Goal: Transaction & Acquisition: Subscribe to service/newsletter

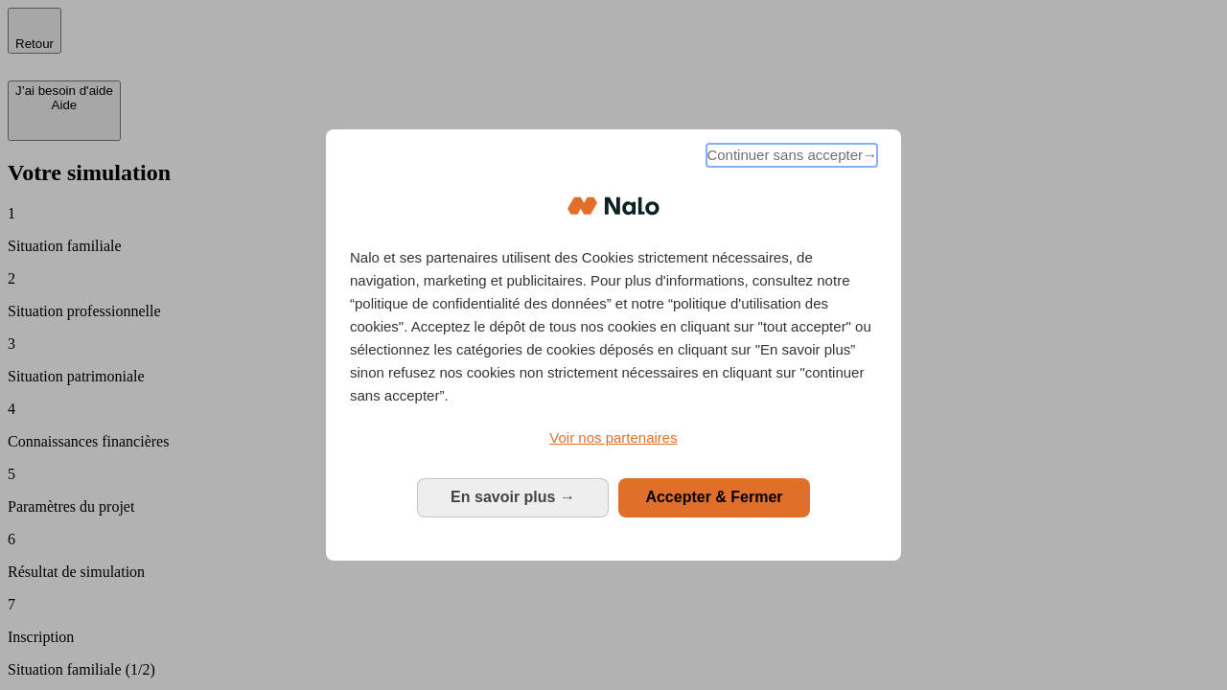
click at [790, 158] on span "Continuer sans accepter →" at bounding box center [792, 155] width 171 height 23
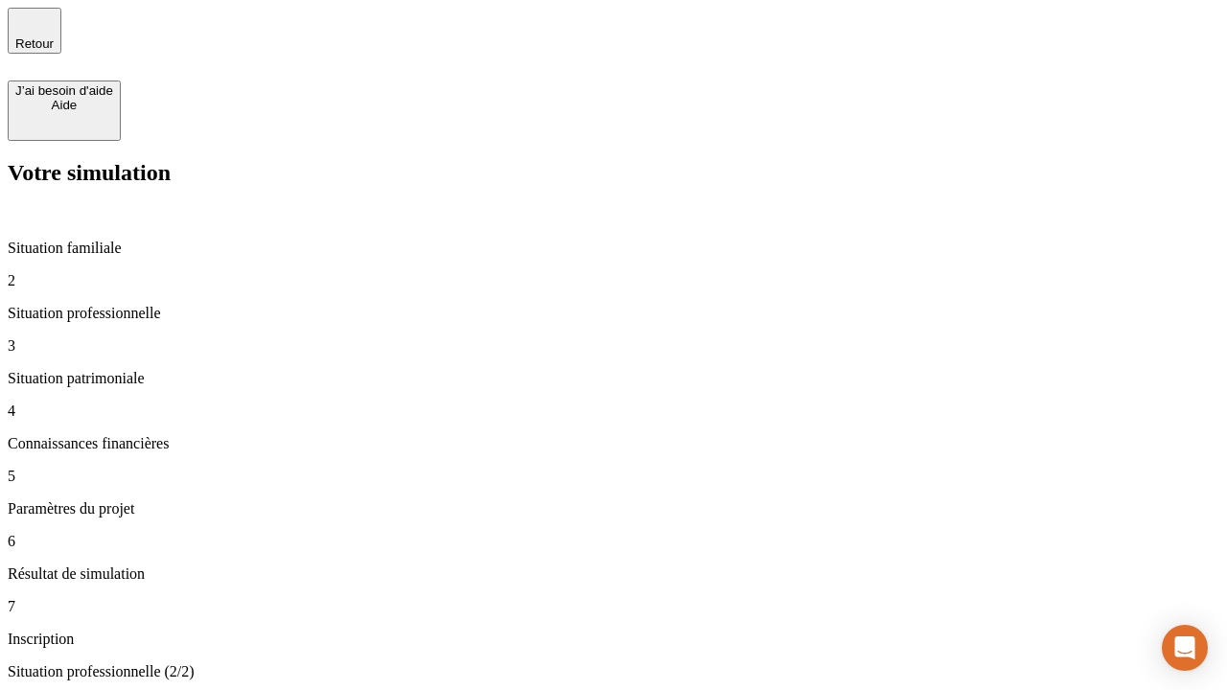
type input "30 000"
type input "0"
type input "1 000"
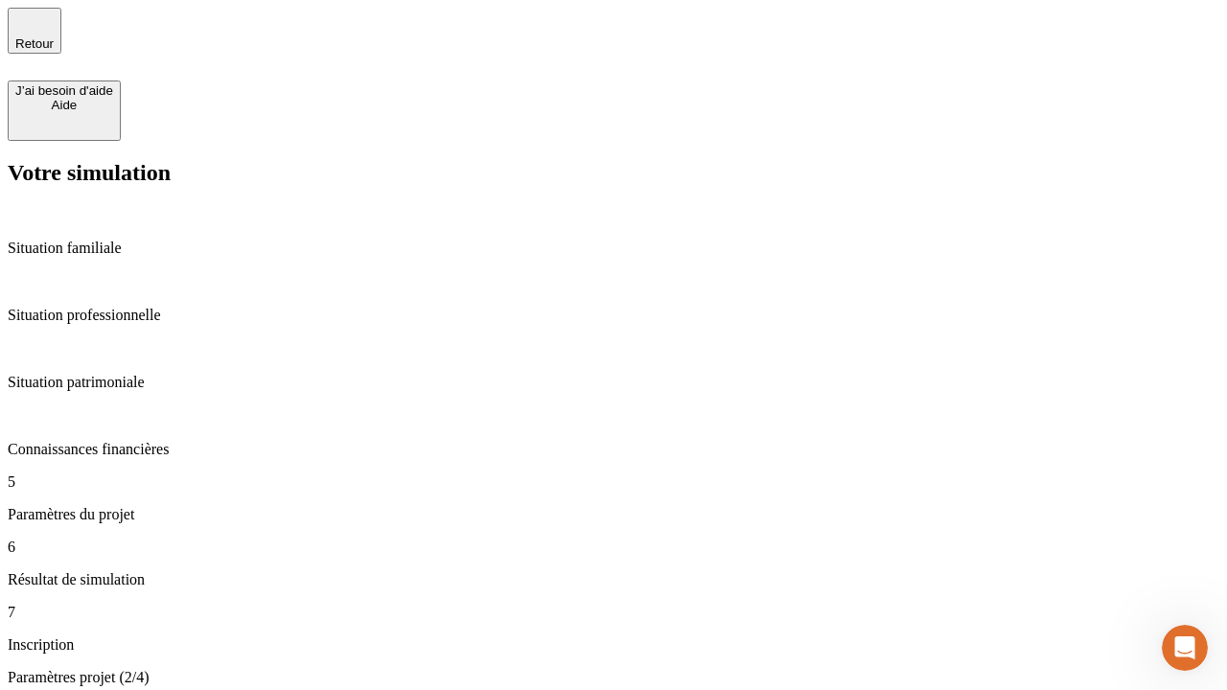
type input "40"
type input "64"
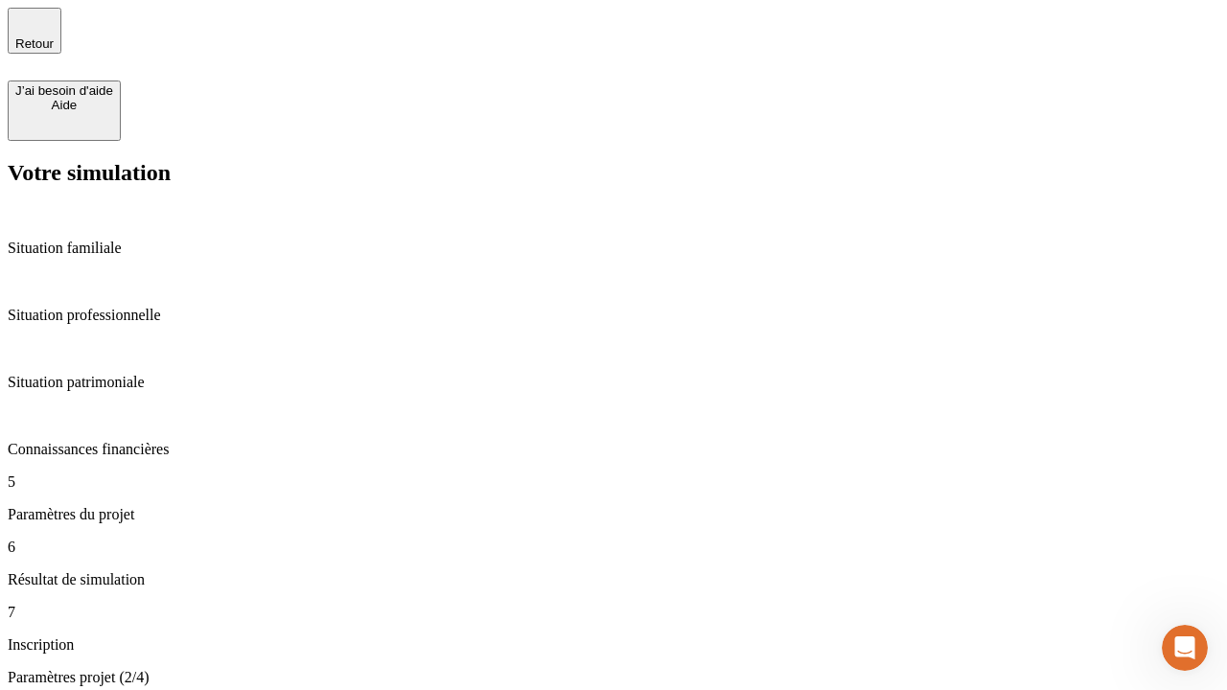
type input "200 000"
type input "640"
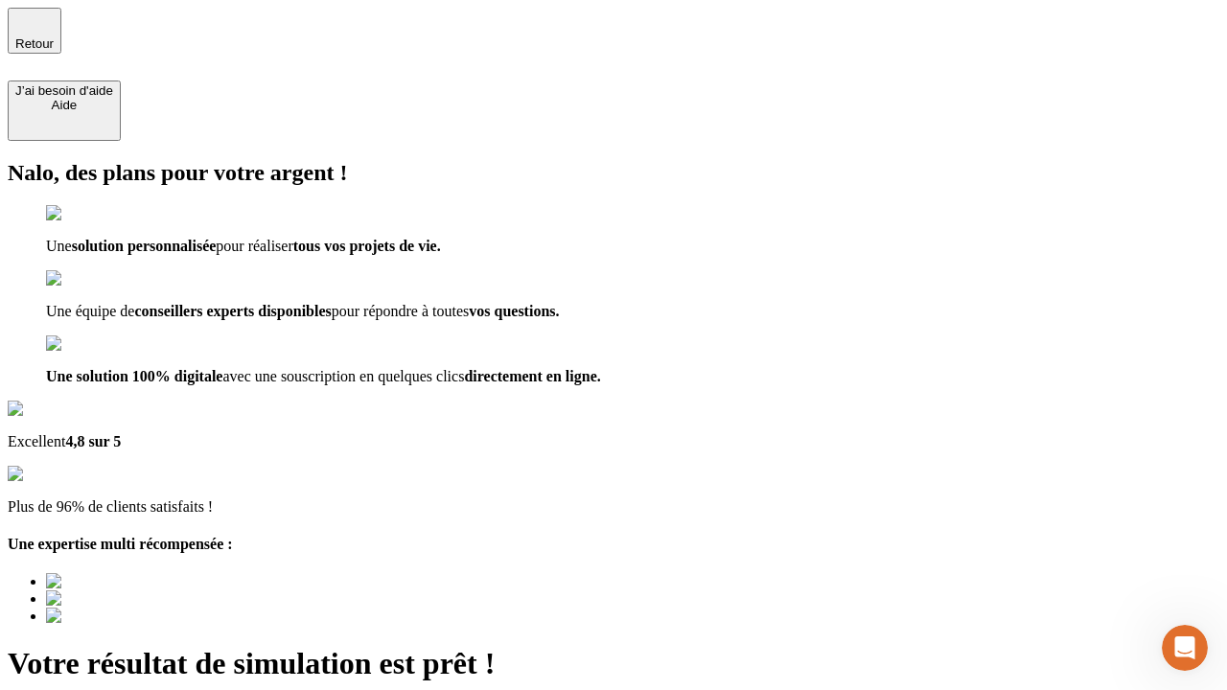
type input "[EMAIL_ADDRESS][DOMAIN_NAME]"
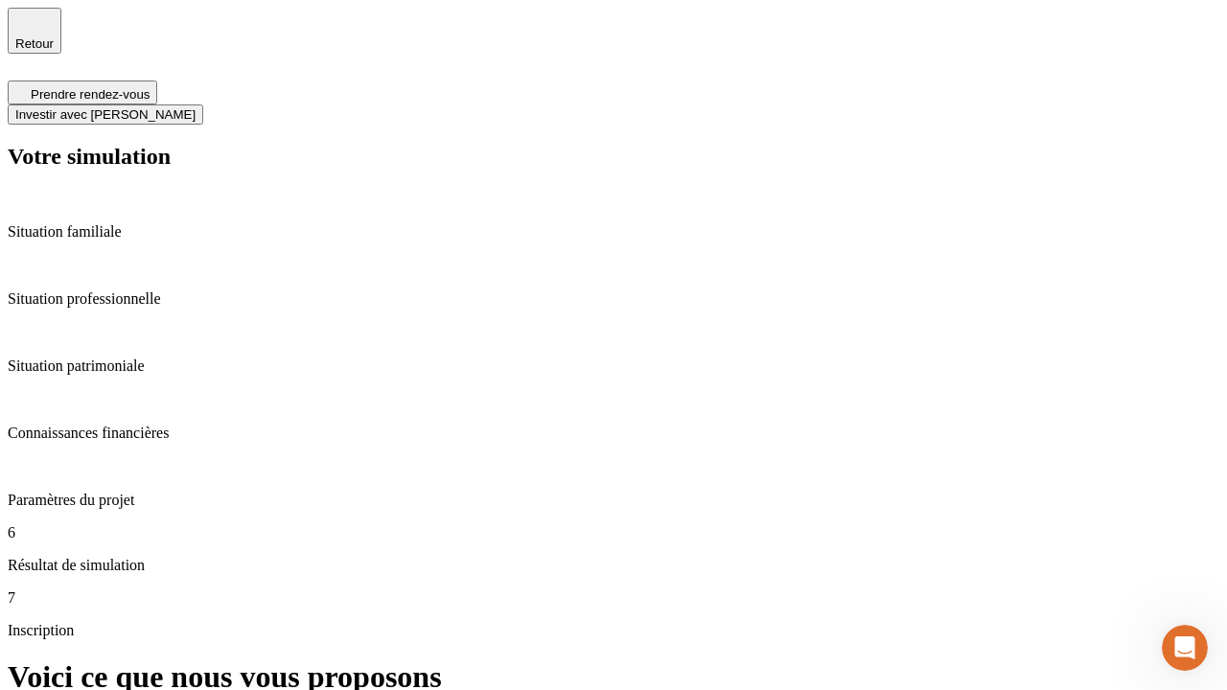
click at [196, 107] on span "Investir avec [PERSON_NAME]" at bounding box center [105, 114] width 180 height 14
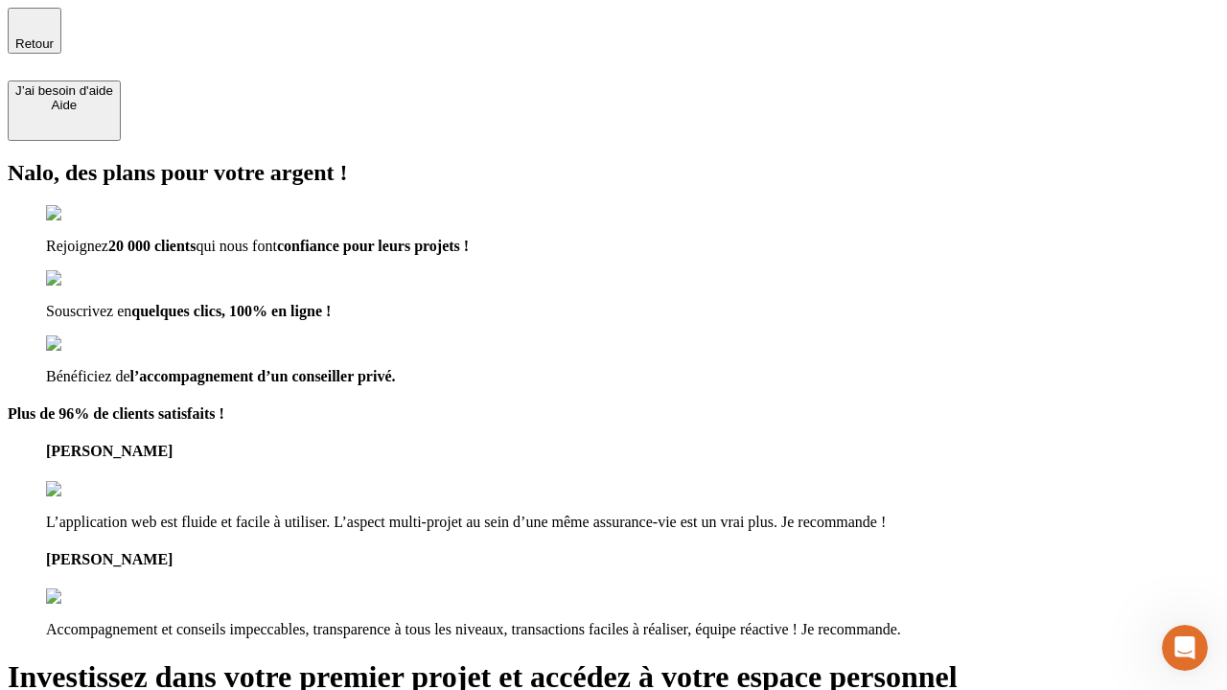
type input "[EMAIL_ADDRESS][DOMAIN_NAME]"
